Goal: Task Accomplishment & Management: Manage account settings

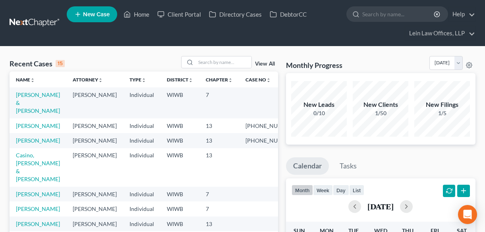
click at [43, 122] on link "[PERSON_NAME]" at bounding box center [38, 125] width 44 height 7
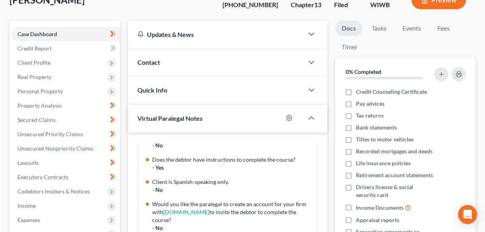
scroll to position [180, 0]
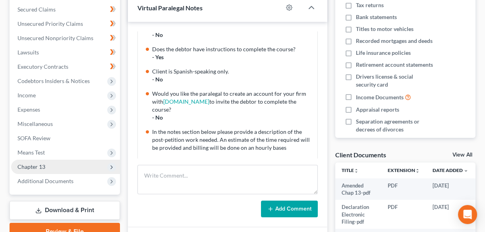
click at [40, 166] on span "Chapter 13" at bounding box center [31, 166] width 28 height 7
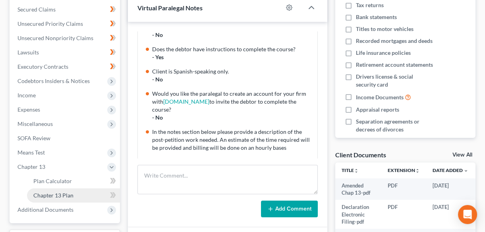
click at [67, 196] on span "Chapter 13 Plan" at bounding box center [53, 195] width 40 height 7
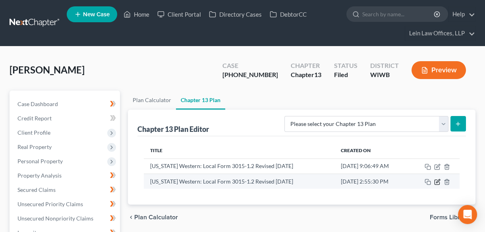
click at [437, 181] on icon "button" at bounding box center [438, 181] width 4 height 4
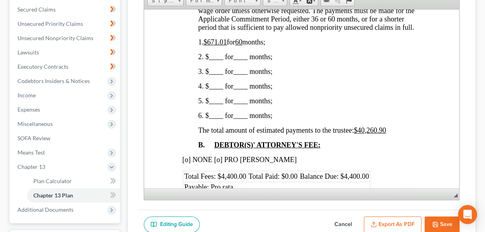
scroll to position [469, 0]
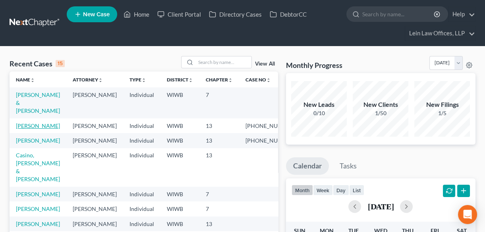
click at [40, 122] on link "[PERSON_NAME]" at bounding box center [38, 125] width 44 height 7
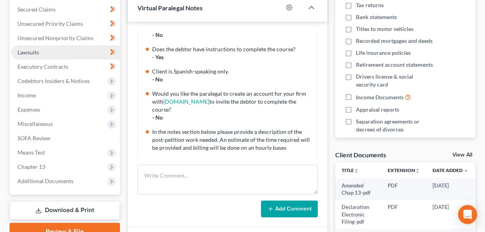
scroll to position [36, 0]
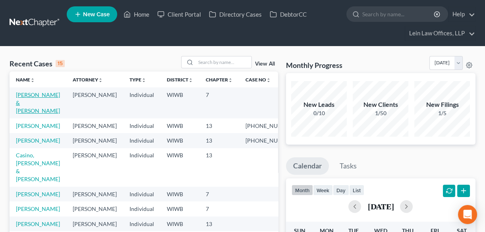
click at [33, 95] on link "[PERSON_NAME] & [PERSON_NAME]" at bounding box center [38, 102] width 44 height 23
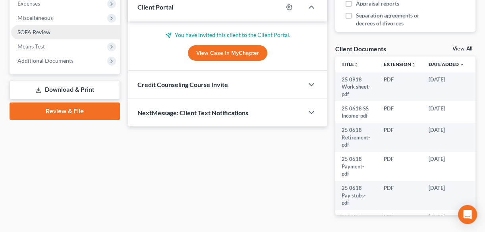
scroll to position [239, 0]
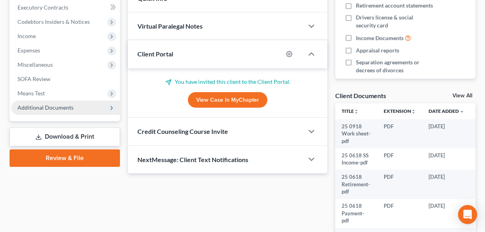
click at [31, 106] on span "Additional Documents" at bounding box center [45, 107] width 56 height 7
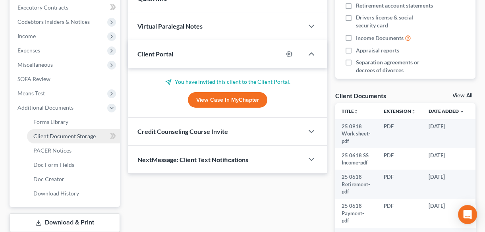
click at [77, 137] on span "Client Document Storage" at bounding box center [64, 136] width 62 height 7
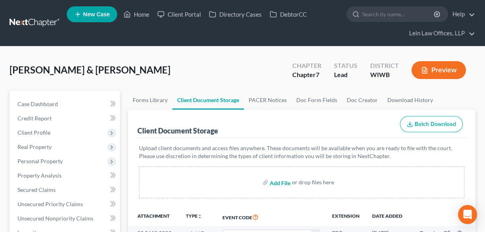
click at [279, 182] on input "file" at bounding box center [278, 182] width 19 height 14
type input "C:\fakepath\25 1007 Income.pdf"
